Goal: Task Accomplishment & Management: Manage account settings

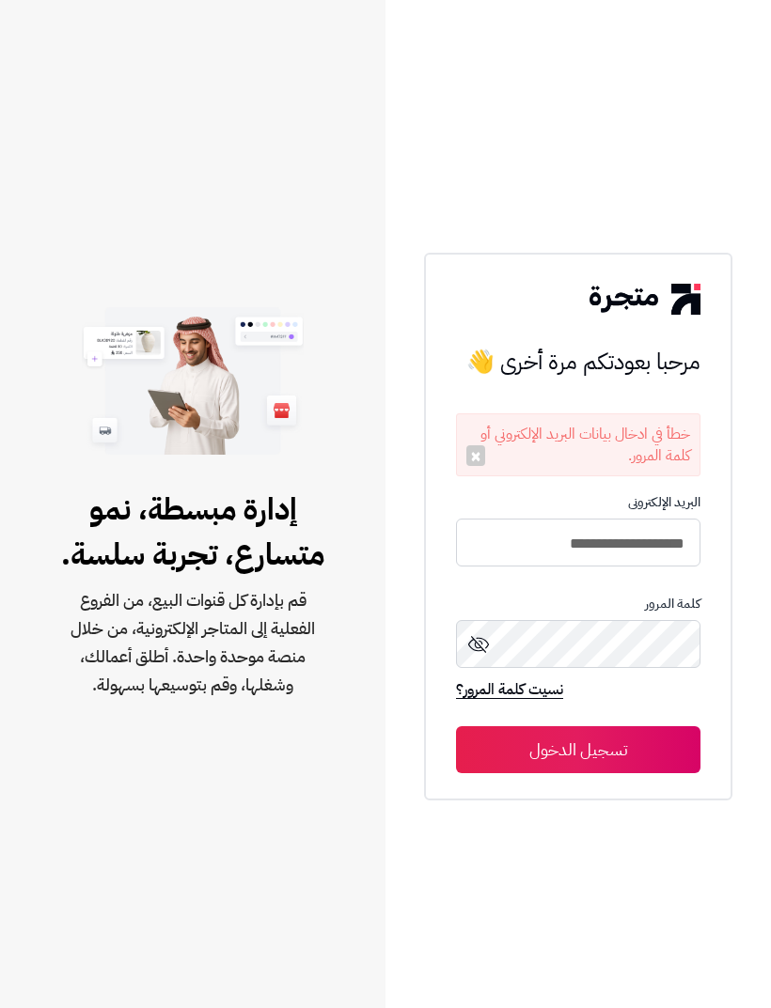
scroll to position [60, 0]
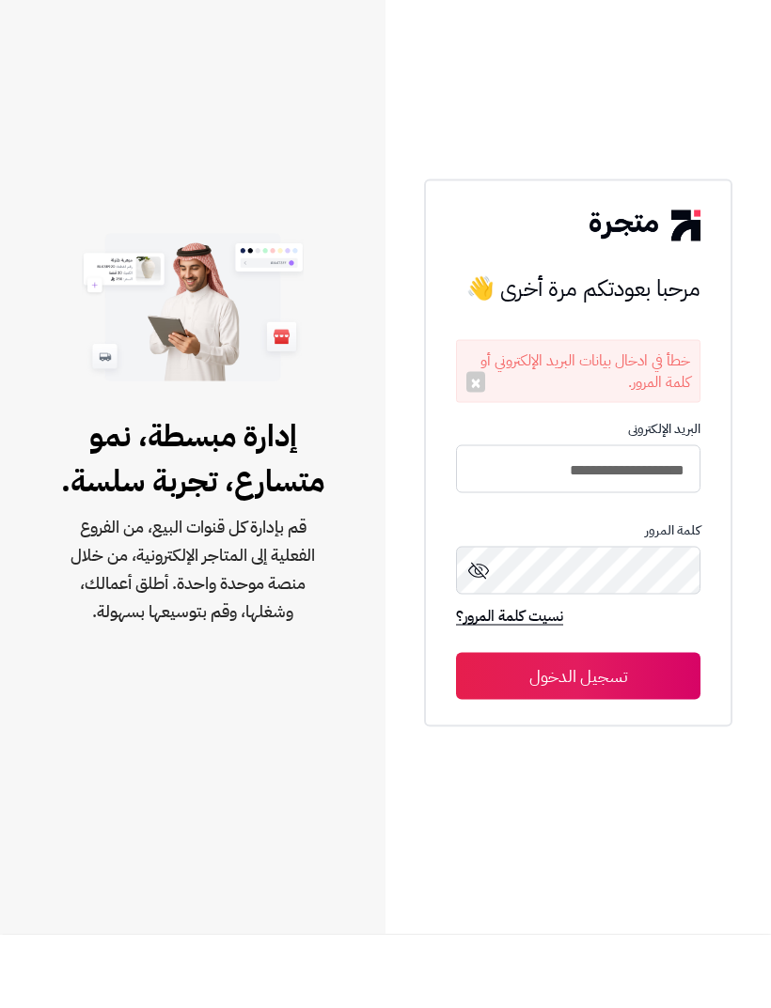
click at [635, 726] on button "تسجيل الدخول" at bounding box center [578, 749] width 244 height 47
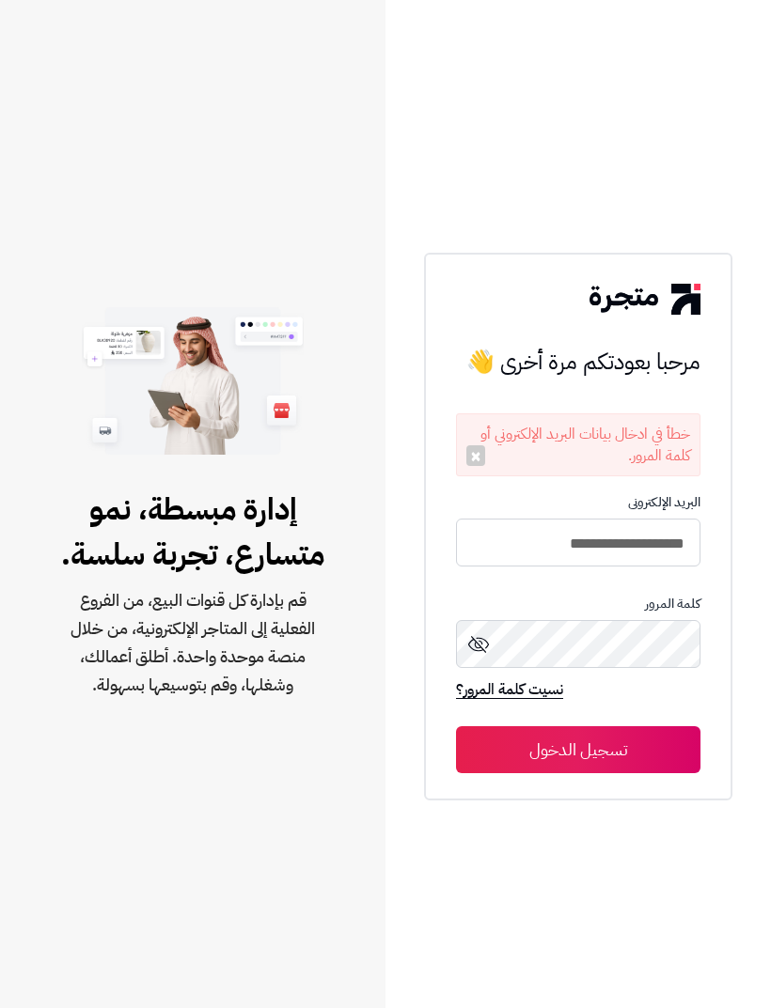
click at [614, 773] on button "تسجيل الدخول" at bounding box center [578, 749] width 244 height 47
click at [578, 773] on button "تسجيل الدخول" at bounding box center [578, 749] width 244 height 47
click at [137, 15] on div "إدارة مبسطة، نمو متسارع، تجربة سلسة. قم بإدارة كل قنوات البيع، من الفروع الفعلي…" at bounding box center [192, 504] width 385 height 1008
